Goal: Information Seeking & Learning: Learn about a topic

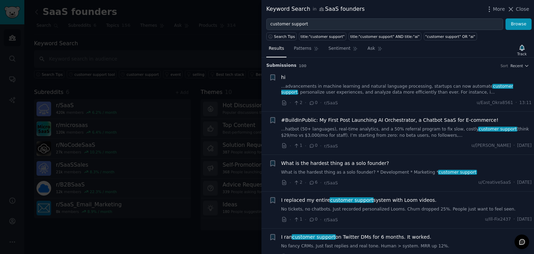
scroll to position [51, 0]
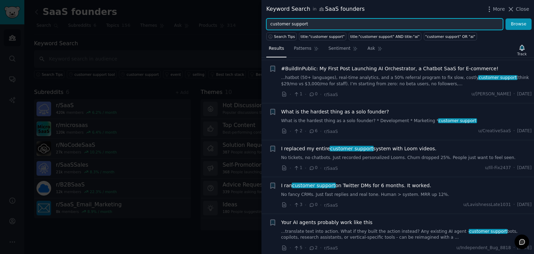
click at [314, 28] on input "customer support" at bounding box center [384, 24] width 237 height 12
click at [505, 18] on button "Browse" at bounding box center [518, 24] width 26 height 12
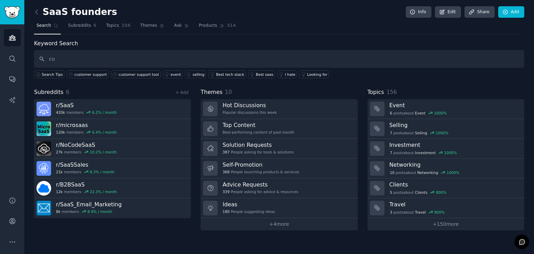
click at [75, 55] on input "cu" at bounding box center [279, 59] width 490 height 18
type input "c"
click at [79, 74] on div "customer support" at bounding box center [90, 74] width 32 height 5
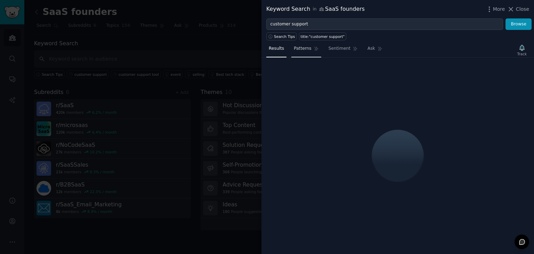
click at [301, 49] on span "Patterns" at bounding box center [302, 49] width 17 height 6
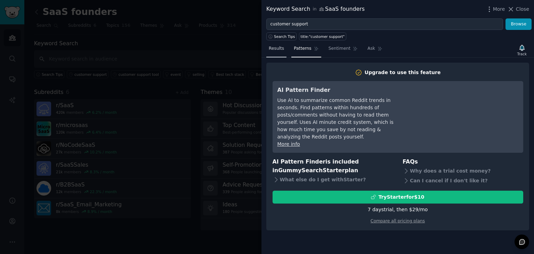
click at [284, 49] on link "Results" at bounding box center [276, 50] width 20 height 14
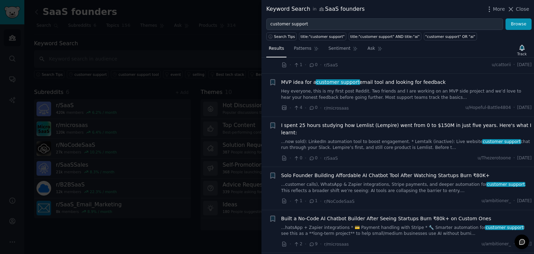
scroll to position [4122, 0]
click at [413, 225] on link "...hatsApp + Zapier integrations * 💳 Payment handling with Stripe * 🔧 Smarter a…" at bounding box center [406, 231] width 251 height 12
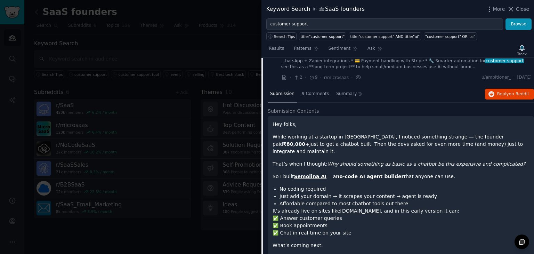
scroll to position [4291, 0]
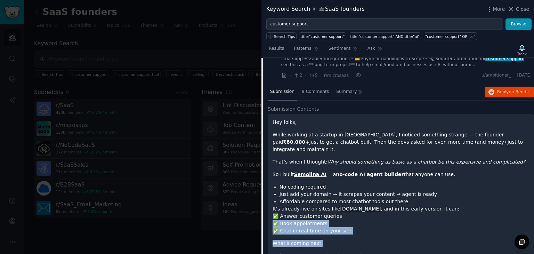
drag, startPoint x: 345, startPoint y: 180, endPoint x: 356, endPoint y: 194, distance: 17.0
click at [356, 194] on div "Hey folks, While working at a startup in Bengaluru, I noticed something strange…" at bounding box center [401, 233] width 257 height 229
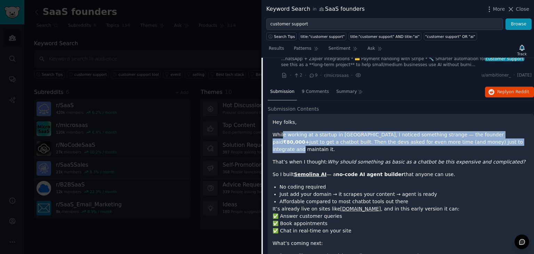
drag, startPoint x: 285, startPoint y: 98, endPoint x: 459, endPoint y: 110, distance: 174.2
click at [459, 131] on p "While working at a startup in Bengaluru, I noticed something strange — the foun…" at bounding box center [401, 142] width 257 height 22
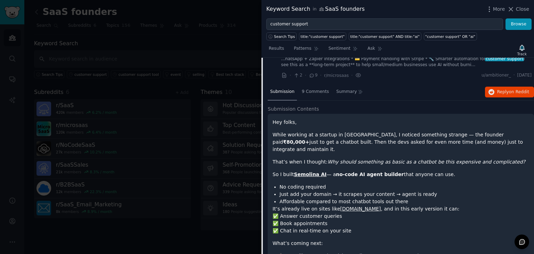
drag, startPoint x: 343, startPoint y: 106, endPoint x: 491, endPoint y: 105, distance: 147.8
click at [491, 131] on p "While working at a startup in Bengaluru, I noticed something strange — the foun…" at bounding box center [401, 142] width 257 height 22
drag, startPoint x: 491, startPoint y: 106, endPoint x: 496, endPoint y: 118, distance: 12.8
click at [496, 119] on div "Hey folks, While working at a startup in Bengaluru, I noticed something strange…" at bounding box center [401, 233] width 257 height 229
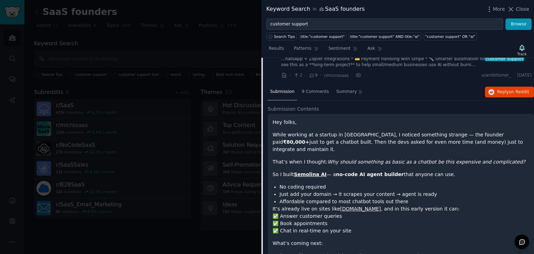
click at [496, 158] on p "That’s when I thought: Why should something as basic as a chatbot be this expen…" at bounding box center [401, 161] width 257 height 7
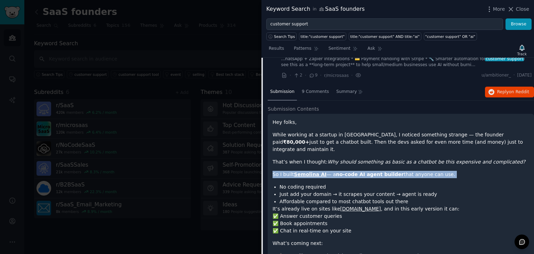
drag, startPoint x: 496, startPoint y: 118, endPoint x: 492, endPoint y: 130, distance: 12.3
click at [492, 130] on div "Hey folks, While working at a startup in Bengaluru, I noticed something strange…" at bounding box center [401, 233] width 257 height 229
click at [492, 171] on p "So I built Semolina AI — a no-code AI agent builder that anyone can use." at bounding box center [401, 174] width 257 height 7
drag, startPoint x: 340, startPoint y: 124, endPoint x: 369, endPoint y: 139, distance: 32.8
click at [369, 139] on div "Hey folks, While working at a startup in Bengaluru, I noticed something strange…" at bounding box center [401, 233] width 257 height 229
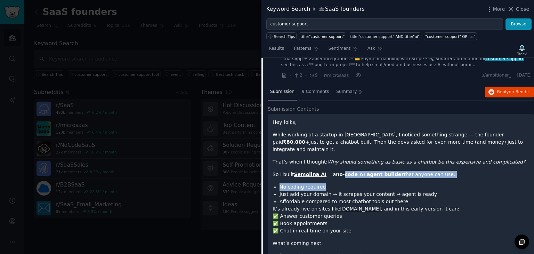
click at [369, 139] on div "Hey folks, While working at a startup in Bengaluru, I noticed something strange…" at bounding box center [401, 233] width 257 height 229
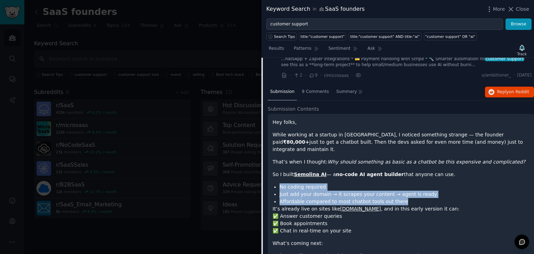
drag, startPoint x: 280, startPoint y: 143, endPoint x: 397, endPoint y: 156, distance: 117.6
click at [397, 183] on ul "No coding required Just add your domain → it scrapes your content → agent is re…" at bounding box center [401, 194] width 257 height 22
click at [397, 198] on li "Affordable compared to most chatbot tools out there" at bounding box center [405, 201] width 250 height 7
drag, startPoint x: 397, startPoint y: 156, endPoint x: 400, endPoint y: 179, distance: 23.2
click at [400, 179] on div "Hey folks, While working at a startup in Bengaluru, I noticed something strange…" at bounding box center [401, 233] width 257 height 229
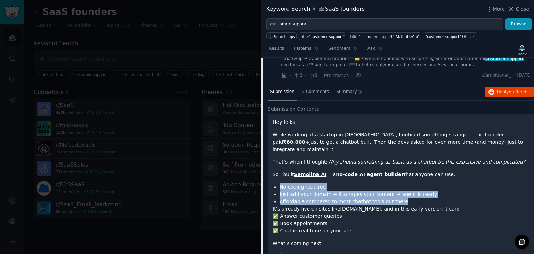
click at [400, 205] on p "It’s already live on sites like coldpen.io , and in this early version it can: …" at bounding box center [401, 219] width 257 height 29
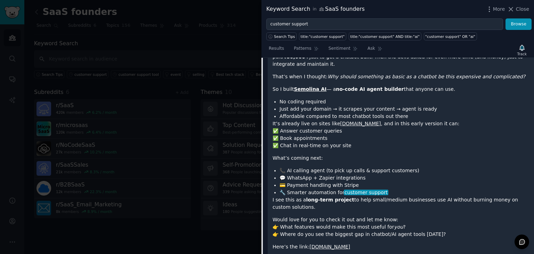
scroll to position [4377, 0]
drag, startPoint x: 315, startPoint y: 136, endPoint x: 372, endPoint y: 135, distance: 56.7
click at [372, 174] on li "💬 WhatsApp + Zapier integrations" at bounding box center [405, 177] width 250 height 7
click at [321, 243] on link "semolina.io" at bounding box center [329, 246] width 41 height 6
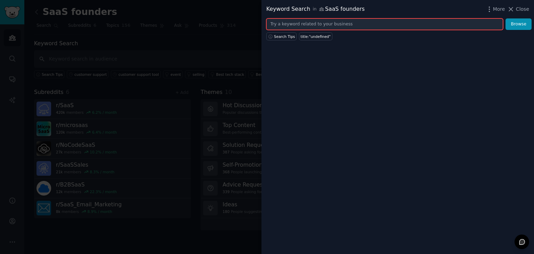
click at [306, 21] on input "text" at bounding box center [384, 24] width 237 height 12
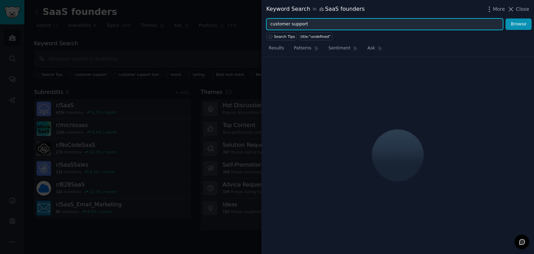
type input "customer support"
click at [505, 18] on button "Browse" at bounding box center [518, 24] width 26 height 12
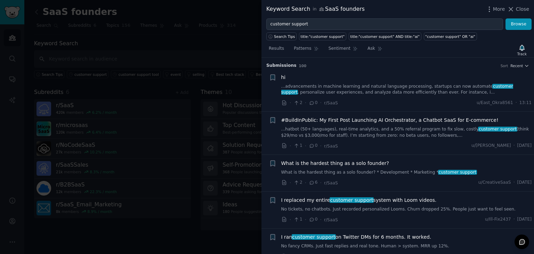
click at [352, 83] on link "...advancements in machine learning and natural language processing, startups c…" at bounding box center [406, 89] width 251 height 12
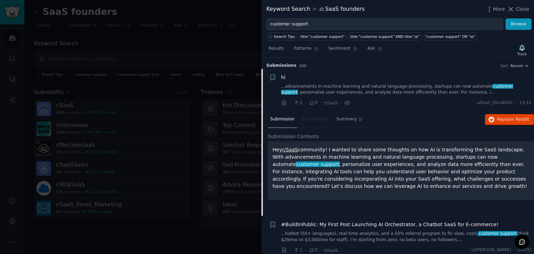
scroll to position [11, 0]
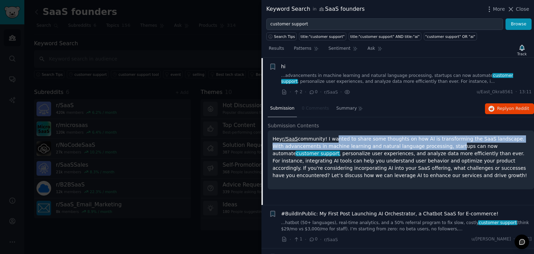
drag, startPoint x: 331, startPoint y: 139, endPoint x: 428, endPoint y: 146, distance: 97.2
click at [428, 146] on p "Hey r/SaaS community! I wanted to share some thoughts on how AI is transforming…" at bounding box center [401, 157] width 257 height 44
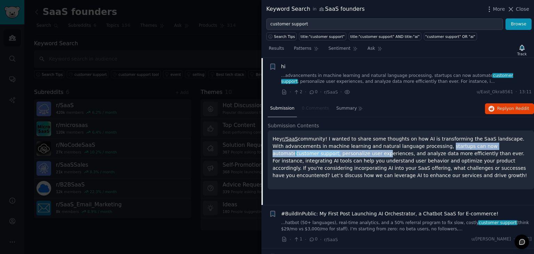
drag, startPoint x: 419, startPoint y: 145, endPoint x: 315, endPoint y: 155, distance: 104.1
click at [315, 155] on p "Hey r/SaaS community! I wanted to share some thoughts on how AI is transforming…" at bounding box center [401, 157] width 257 height 44
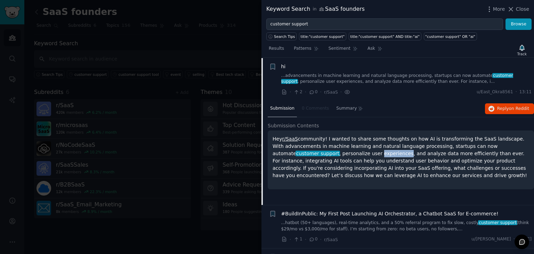
click at [315, 155] on p "Hey r/SaaS community! I wanted to share some thoughts on how AI is transforming…" at bounding box center [401, 157] width 257 height 44
click at [315, 153] on p "Hey r/SaaS community! I wanted to share some thoughts on how AI is transforming…" at bounding box center [401, 157] width 257 height 44
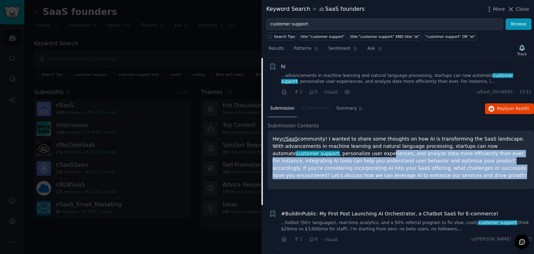
drag, startPoint x: 319, startPoint y: 152, endPoint x: 459, endPoint y: 173, distance: 141.3
click at [459, 173] on p "Hey r/SaaS community! I wanted to share some thoughts on how AI is transforming…" at bounding box center [401, 157] width 257 height 44
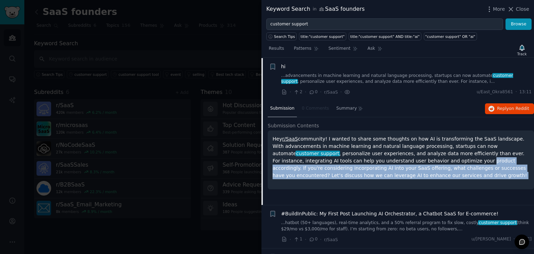
drag, startPoint x: 459, startPoint y: 173, endPoint x: 391, endPoint y: 159, distance: 69.5
click at [391, 159] on p "Hey r/SaaS community! I wanted to share some thoughts on how AI is transforming…" at bounding box center [401, 157] width 257 height 44
drag, startPoint x: 391, startPoint y: 159, endPoint x: 425, endPoint y: 174, distance: 37.3
click at [425, 174] on p "Hey r/SaaS community! I wanted to share some thoughts on how AI is transforming…" at bounding box center [401, 157] width 257 height 44
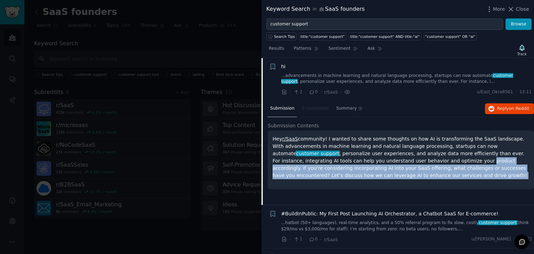
click at [425, 174] on p "Hey r/SaaS community! I wanted to share some thoughts on how AI is transforming…" at bounding box center [401, 157] width 257 height 44
drag, startPoint x: 422, startPoint y: 173, endPoint x: 340, endPoint y: 160, distance: 83.0
click at [340, 160] on p "Hey r/SaaS community! I wanted to share some thoughts on how AI is transforming…" at bounding box center [401, 157] width 257 height 44
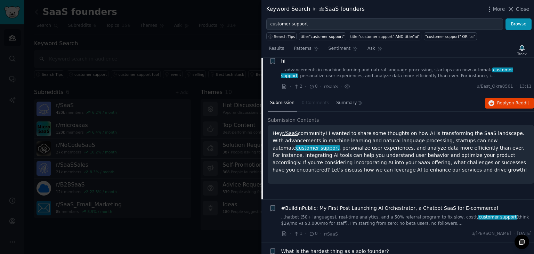
scroll to position [55, 0]
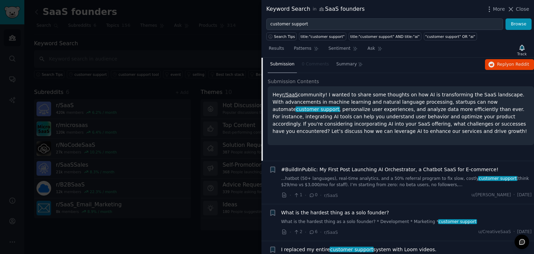
click at [350, 174] on div "#BuildInPublic: My First Post Launching AI Orchestrator, a Chatbot SaaS for E-c…" at bounding box center [406, 177] width 251 height 22
click at [361, 185] on link "...hatbot (50+ languages), real-time analytics, and a 50% referral program to f…" at bounding box center [406, 182] width 251 height 12
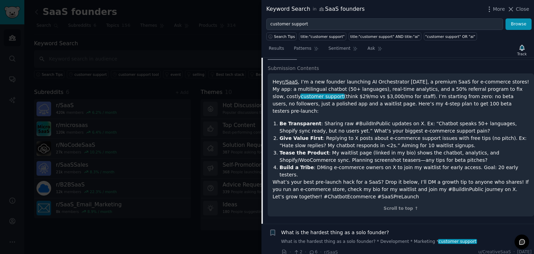
scroll to position [150, 0]
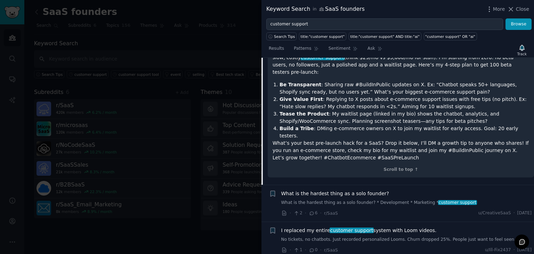
click at [349, 200] on link "What is the hardest thing as a solo founder? * Development * Marketing * custom…" at bounding box center [406, 203] width 251 height 6
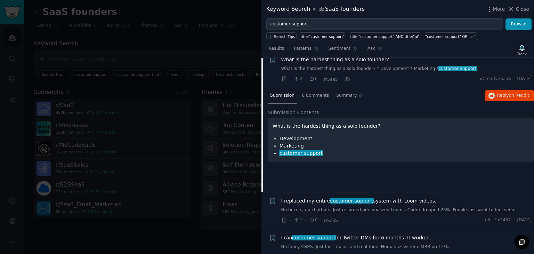
scroll to position [97, 0]
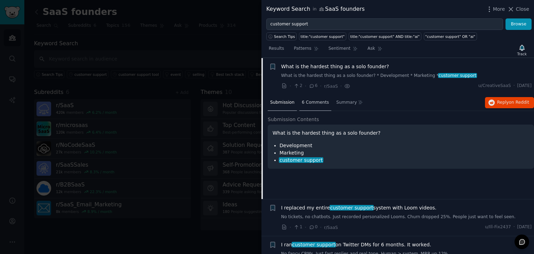
click at [308, 100] on span "6 Comments" at bounding box center [315, 102] width 27 height 6
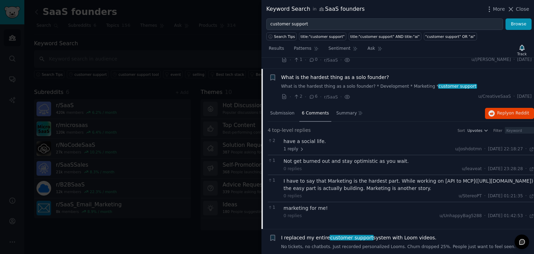
scroll to position [61, 0]
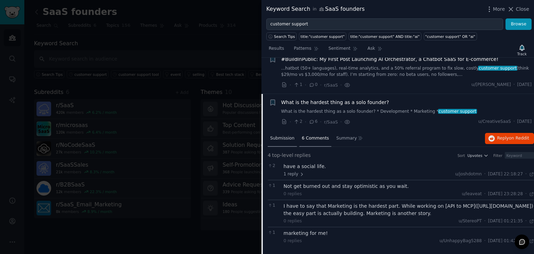
click at [285, 141] on div "Submission" at bounding box center [282, 138] width 29 height 17
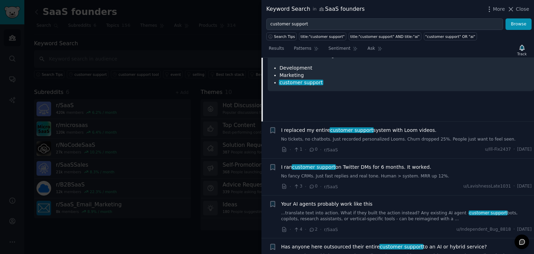
scroll to position [193, 0]
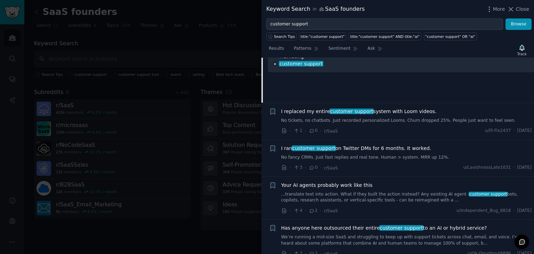
click at [373, 118] on link "No tickets, no chatbots. Just recorded personalized Looms. Churn dropped 25%. P…" at bounding box center [406, 121] width 251 height 6
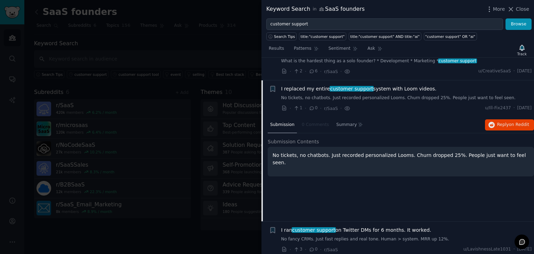
scroll to position [118, 0]
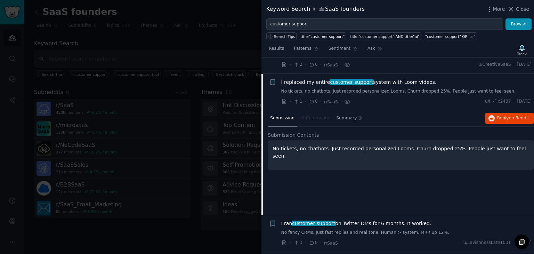
click at [284, 83] on span "I replaced my entire customer support system with Loom videos." at bounding box center [358, 82] width 155 height 7
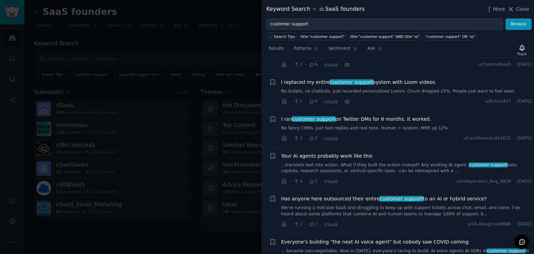
scroll to position [134, 0]
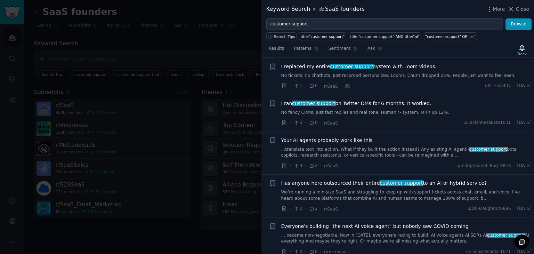
click at [390, 70] on div "I replaced my entire customer support system with Loom videos. No tickets, no c…" at bounding box center [406, 71] width 251 height 16
click at [386, 74] on link "No tickets, no chatbots. Just recorded personalized Looms. Churn dropped 25%. P…" at bounding box center [406, 76] width 251 height 6
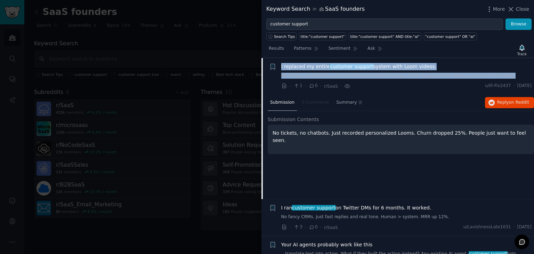
drag, startPoint x: 279, startPoint y: 67, endPoint x: 490, endPoint y: 73, distance: 210.4
click at [490, 73] on div "Reddit text submission + I replaced my entire customer support system with Loom…" at bounding box center [400, 76] width 263 height 27
copy div "I replaced my entire customer support system with Loom videos. No tickets, no c…"
click at [512, 103] on span "on Reddit" at bounding box center [519, 102] width 20 height 5
